Goal: Transaction & Acquisition: Purchase product/service

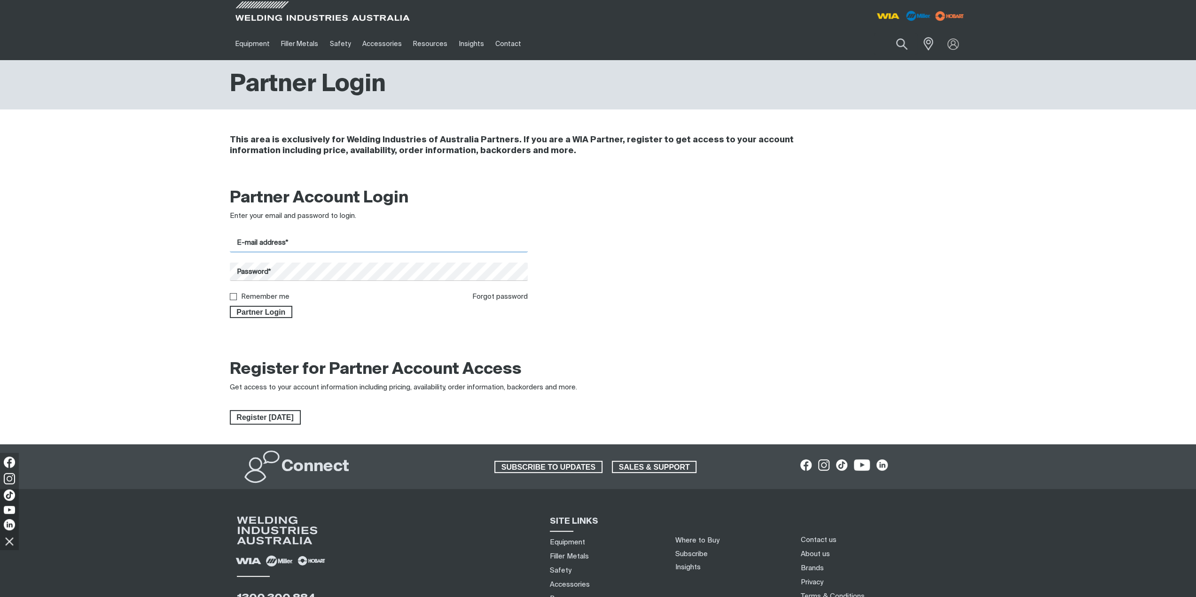
click at [267, 241] on input "E-mail address*" at bounding box center [379, 243] width 298 height 18
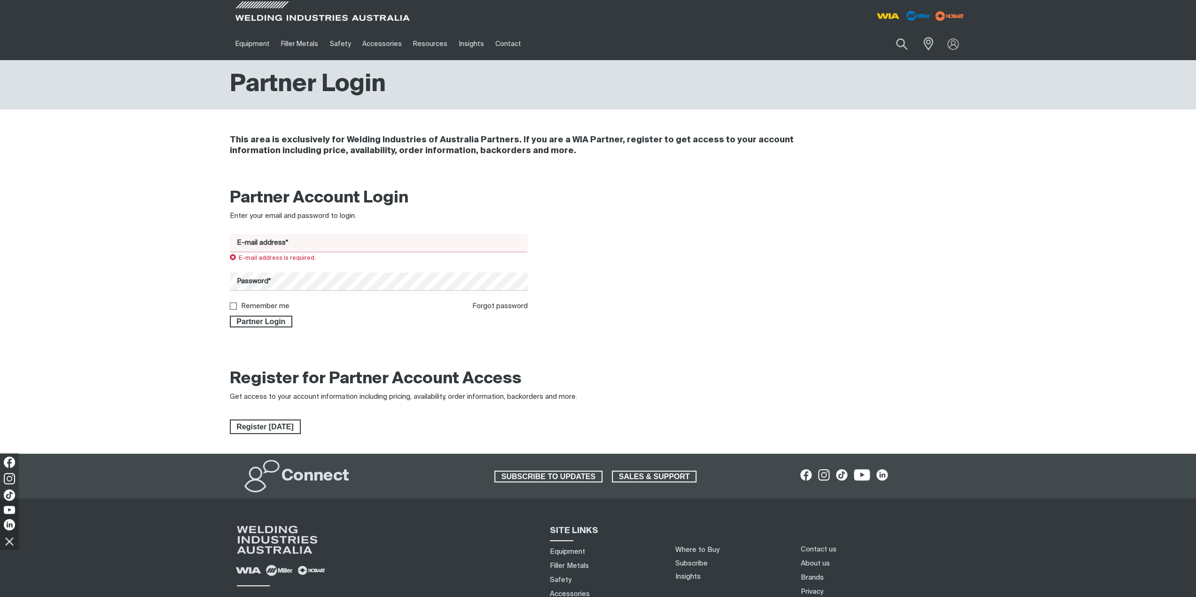
type input "[EMAIL_ADDRESS][DOMAIN_NAME]"
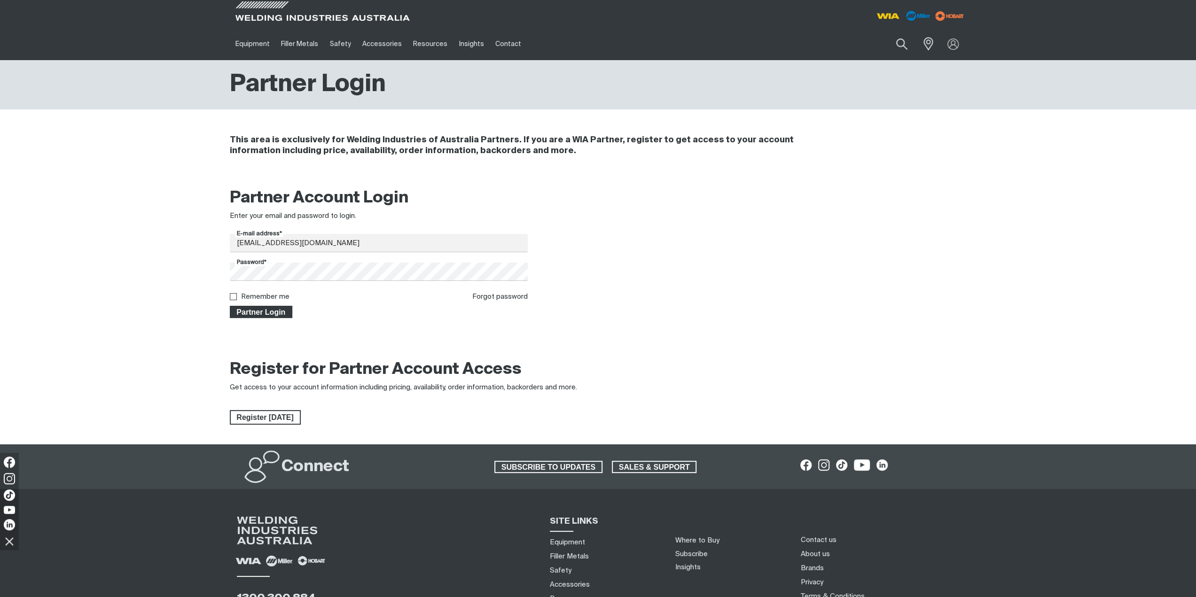
click at [280, 311] on span "Partner Login" at bounding box center [261, 312] width 61 height 12
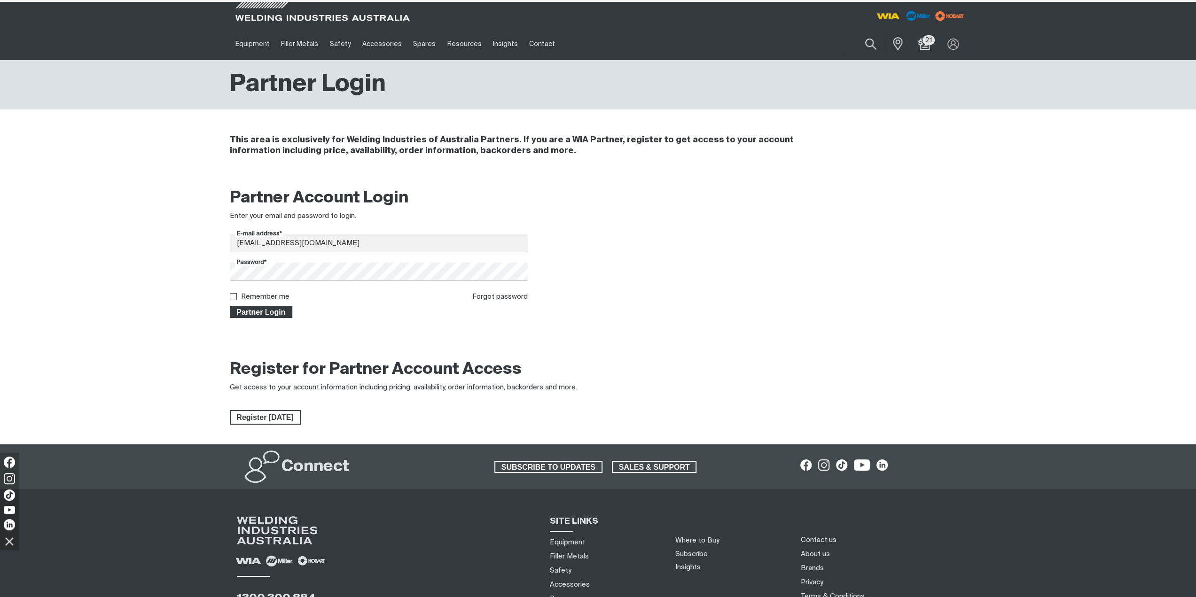
click at [284, 317] on span "Partner Login" at bounding box center [261, 312] width 61 height 12
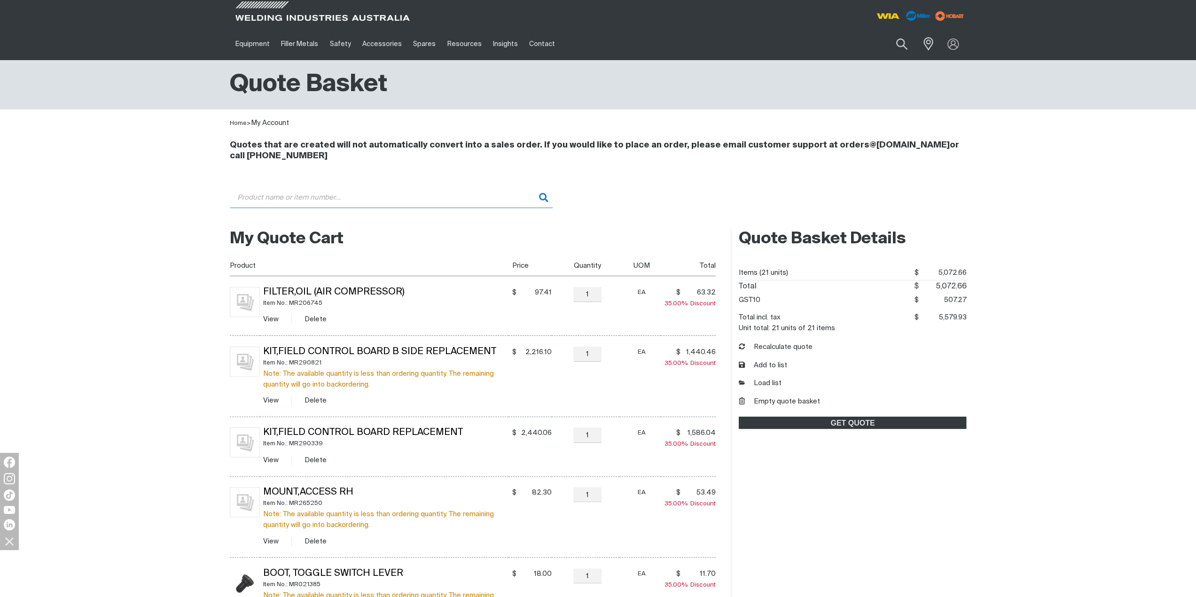
click at [454, 191] on input "Search" at bounding box center [391, 197] width 323 height 21
click at [381, 214] on li "E0066 - Switch 3 Position Coarse" at bounding box center [391, 218] width 322 height 18
type input "E0066 - Switch 3 Position Coarse"
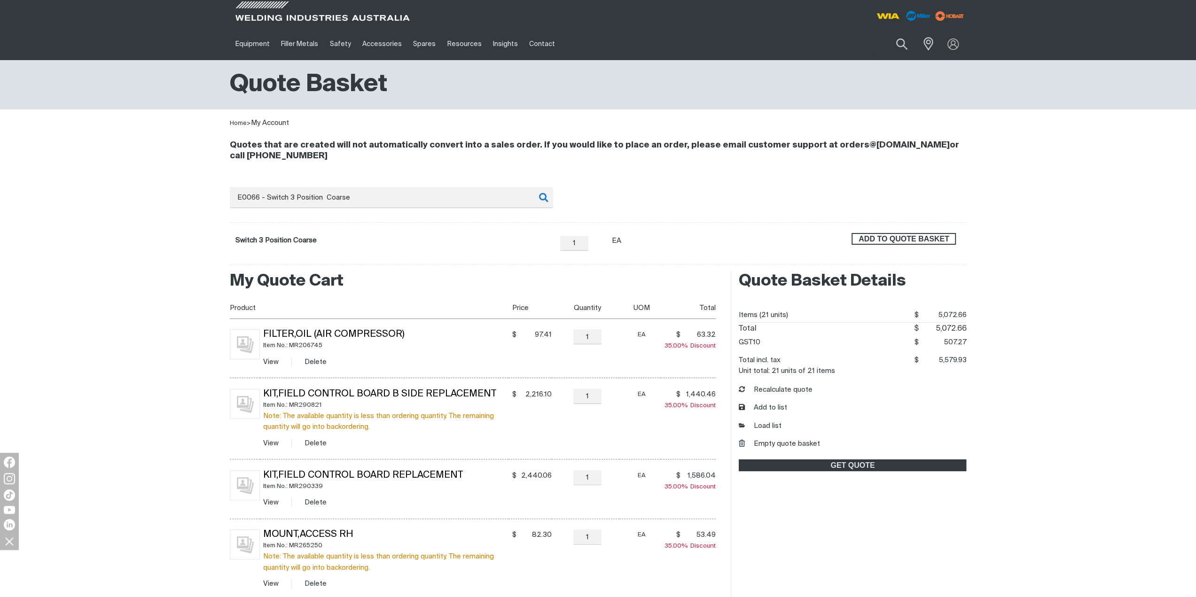
click at [879, 237] on span "ADD TO QUOTE BASKET" at bounding box center [903, 239] width 102 height 12
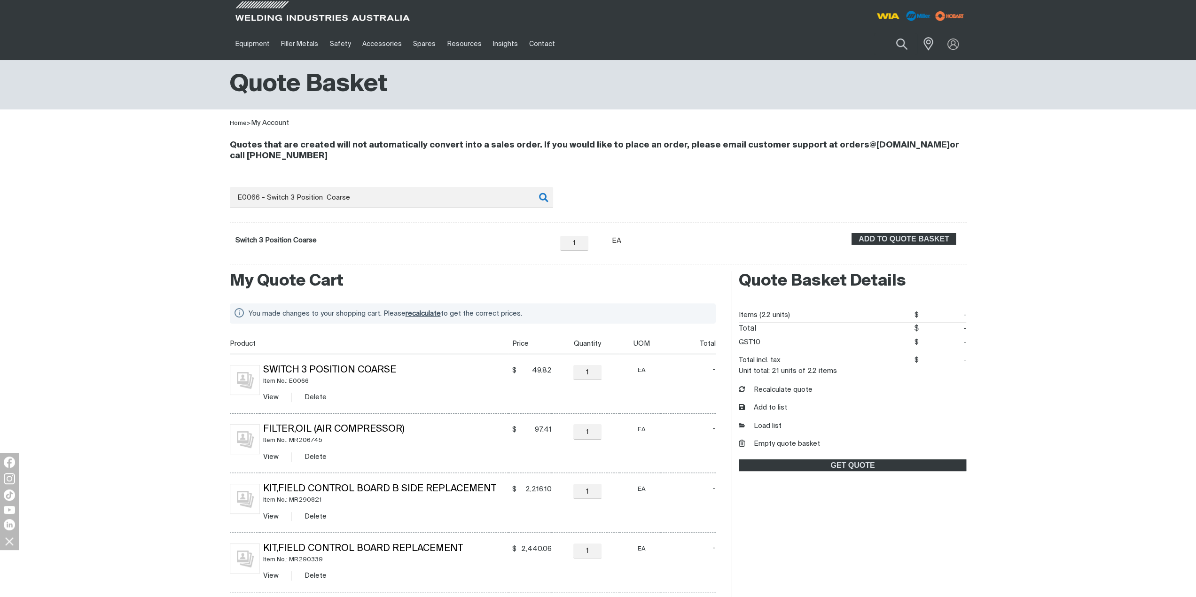
click at [436, 311] on span "recalculate" at bounding box center [422, 313] width 35 height 7
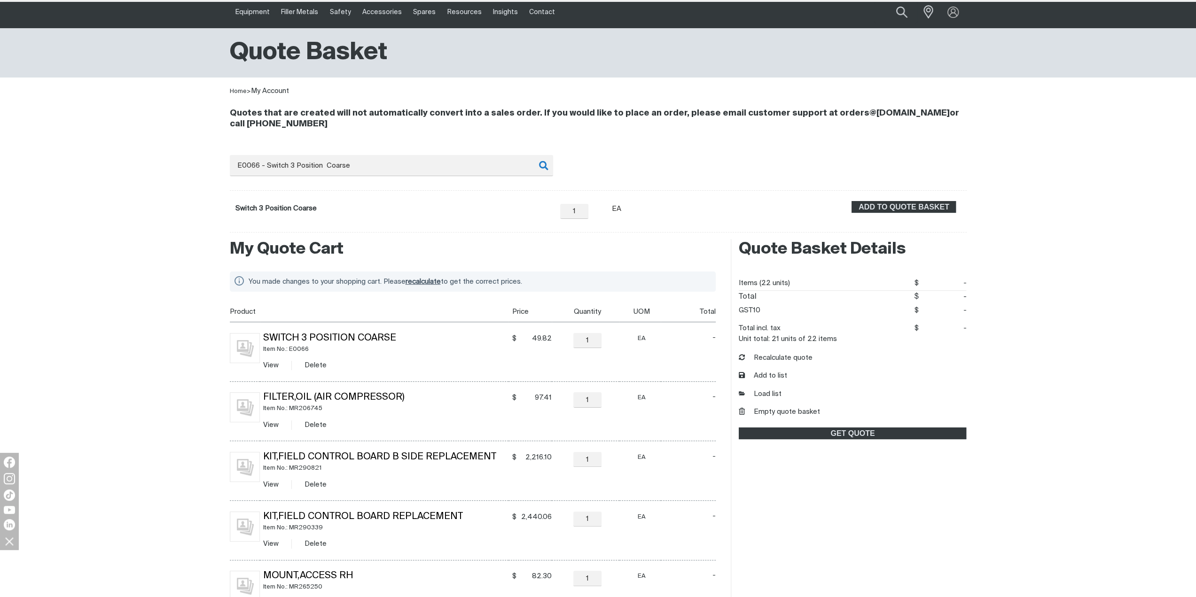
scroll to position [47, 0]
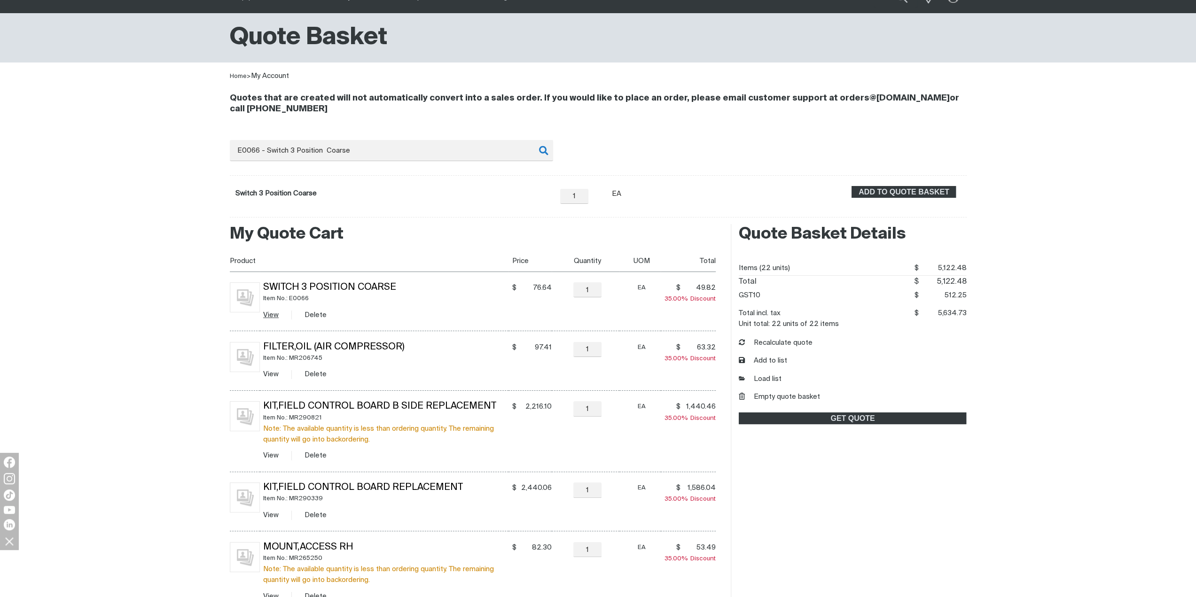
click at [268, 312] on link "View" at bounding box center [271, 314] width 16 height 7
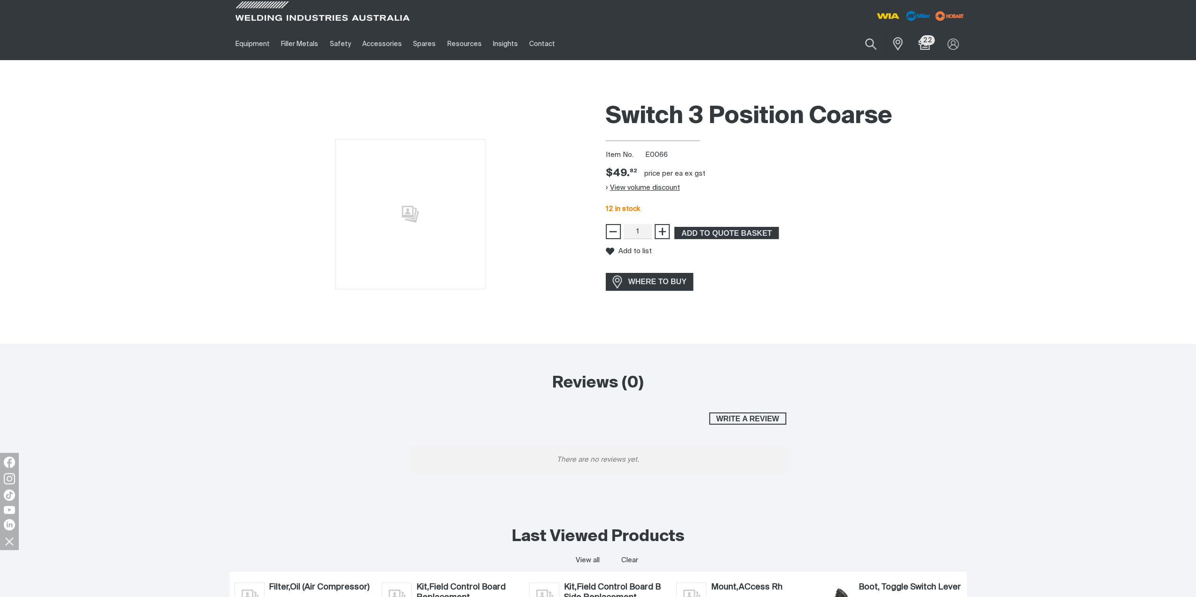
click at [623, 185] on button "View volume discount" at bounding box center [643, 187] width 74 height 15
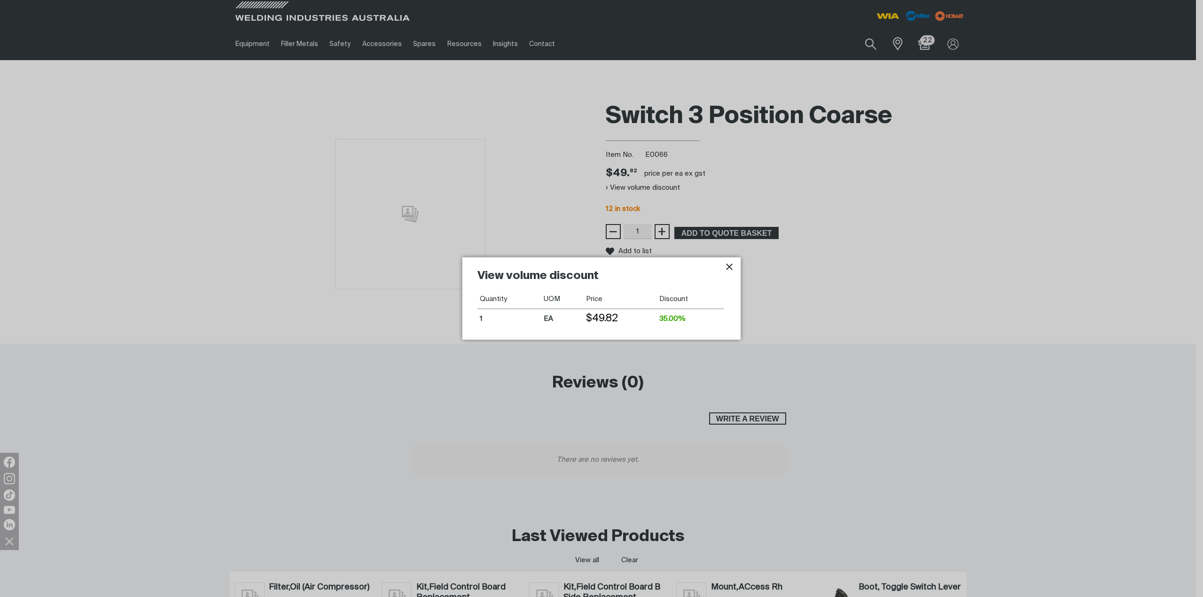
click at [726, 267] on icon "Close pop-up overlay" at bounding box center [728, 266] width 11 height 11
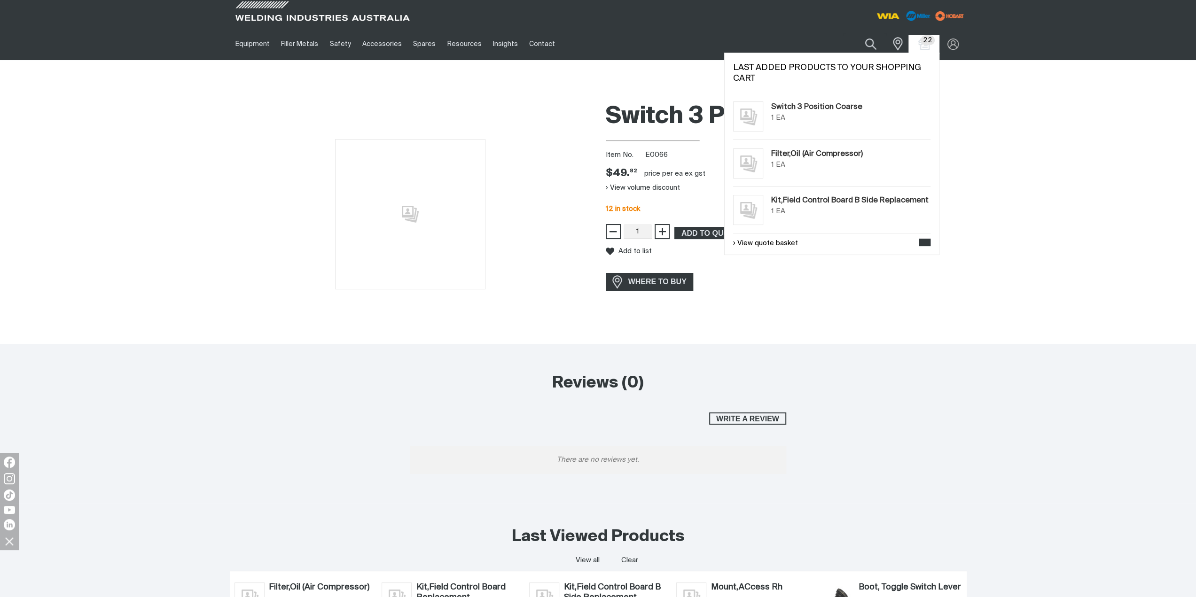
click at [879, 106] on div "Switch 3 Position Coarse 1 EA" at bounding box center [850, 116] width 159 height 30
click at [791, 242] on link "View quote basket" at bounding box center [765, 243] width 65 height 11
